Goal: Communication & Community: Participate in discussion

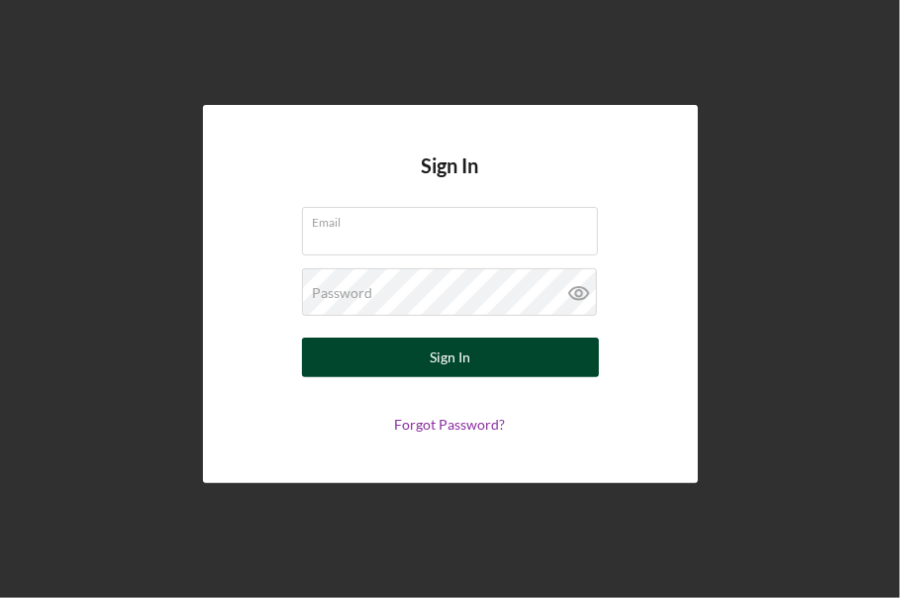
type input "[EMAIL_ADDRESS][DOMAIN_NAME]"
click at [373, 351] on button "Sign In" at bounding box center [450, 358] width 297 height 40
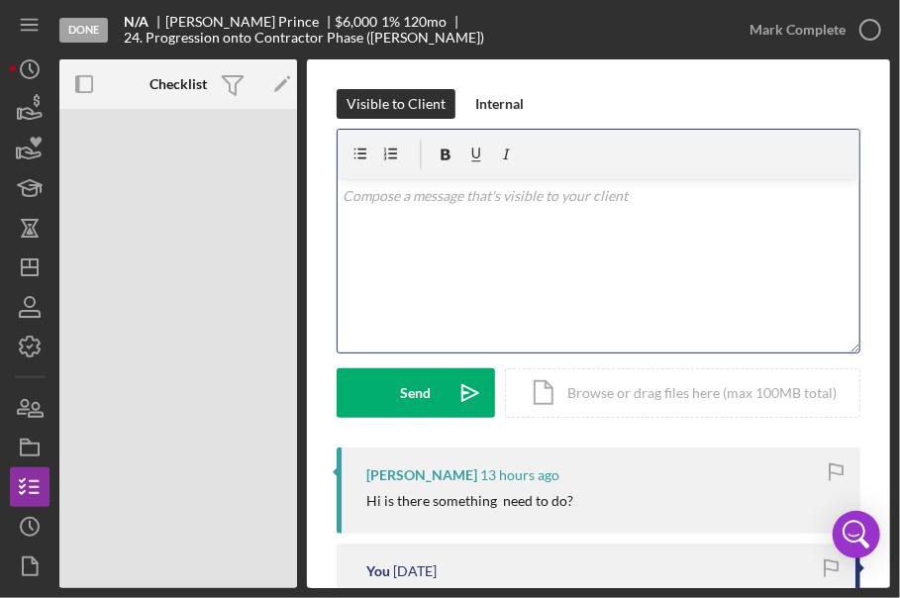
click at [362, 223] on div "v Color teal Color pink Remove color Add row above Add row below Add column bef…" at bounding box center [599, 265] width 522 height 173
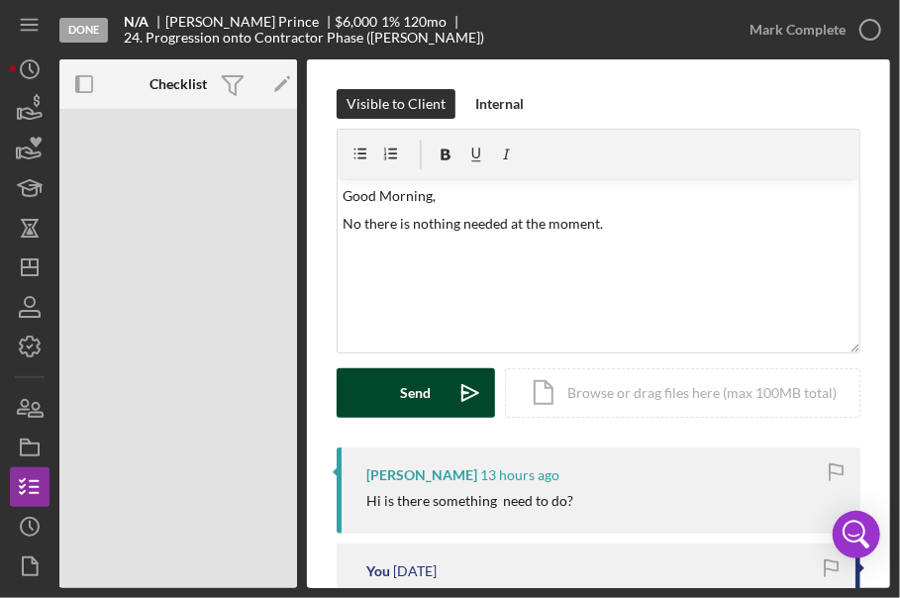
click at [371, 402] on button "Send Icon/icon-invite-send" at bounding box center [416, 393] width 158 height 50
